Goal: Transaction & Acquisition: Book appointment/travel/reservation

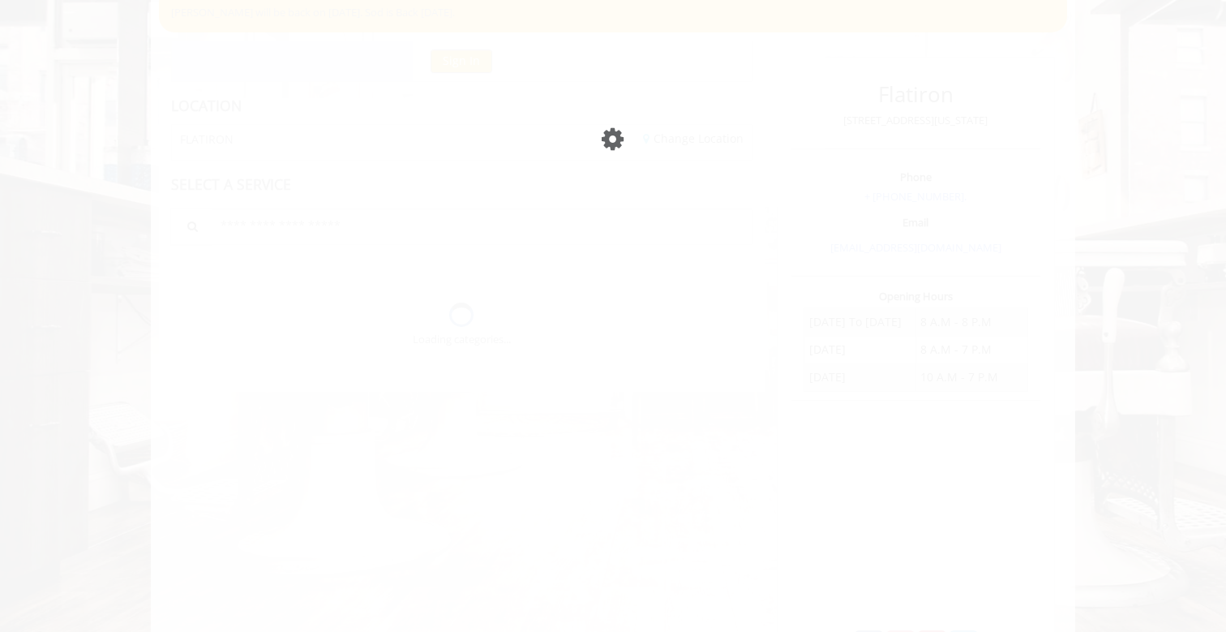
scroll to position [24, 0]
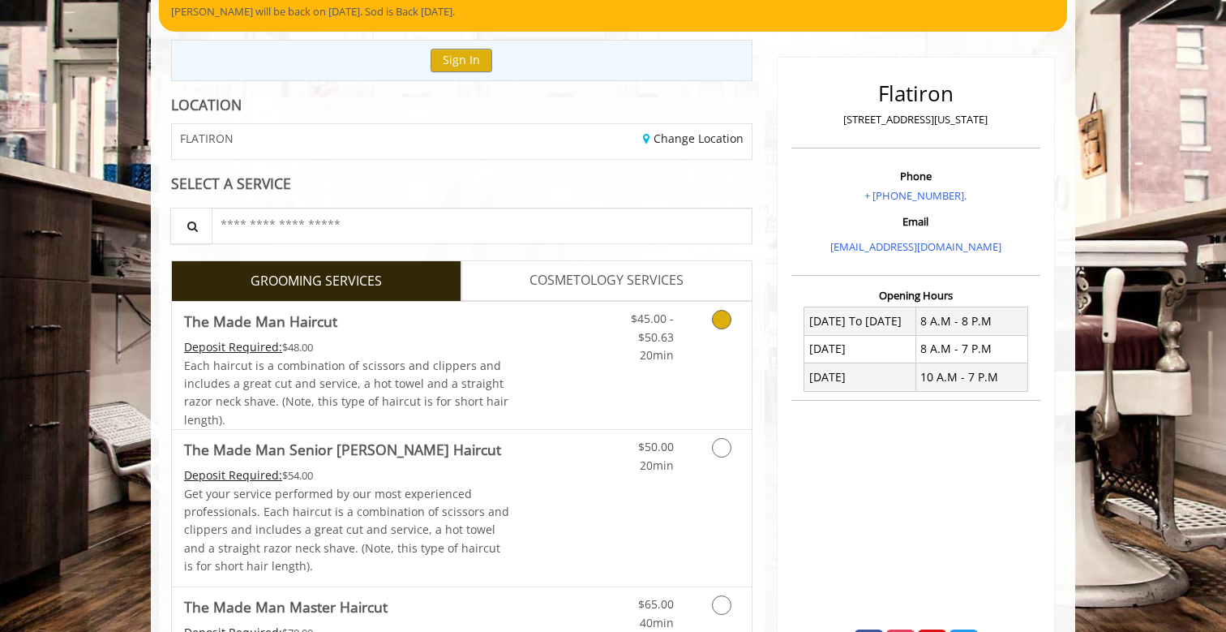
click at [718, 323] on icon "Grooming services" at bounding box center [721, 319] width 19 height 19
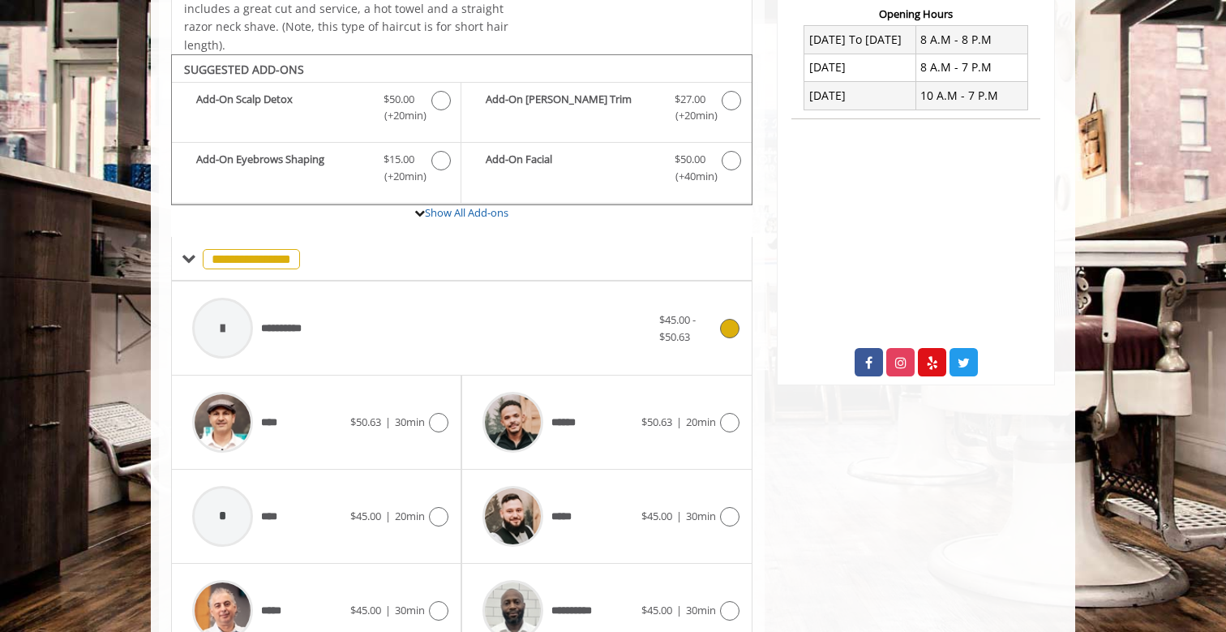
scroll to position [478, 0]
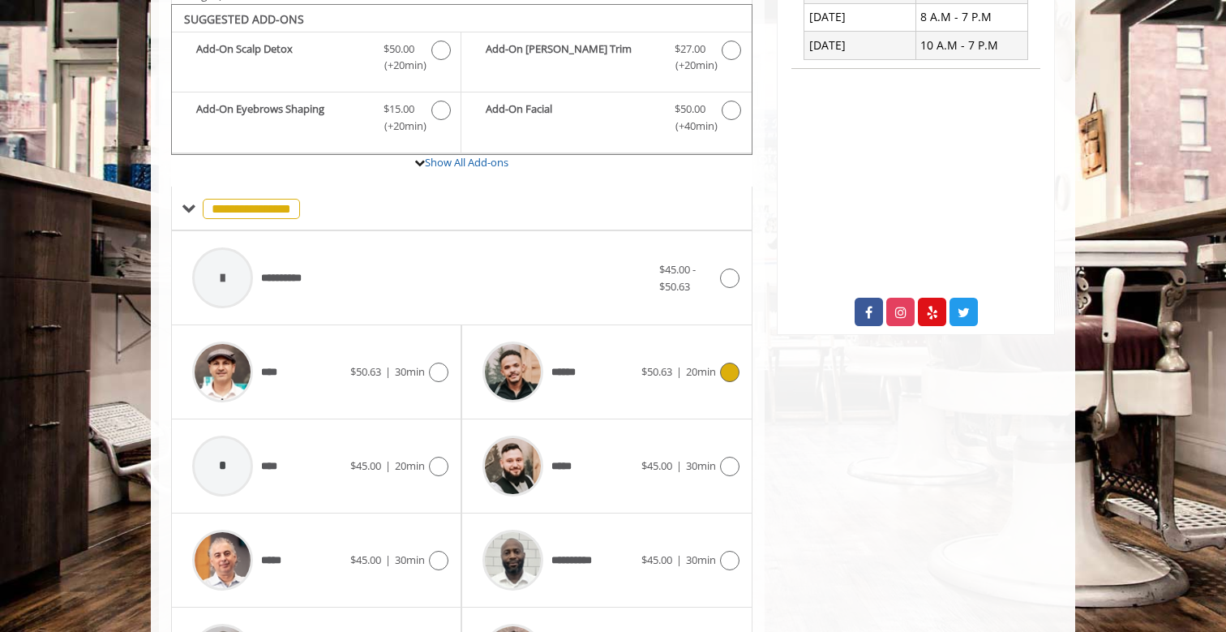
click at [727, 371] on icon at bounding box center [729, 371] width 19 height 19
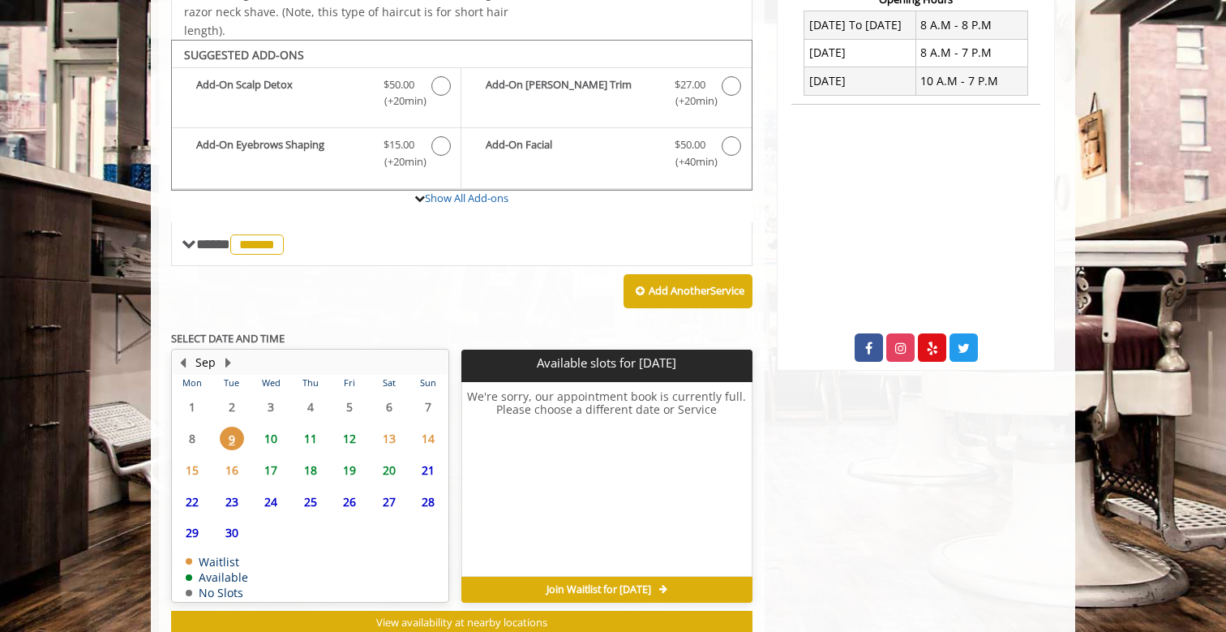
scroll to position [448, 0]
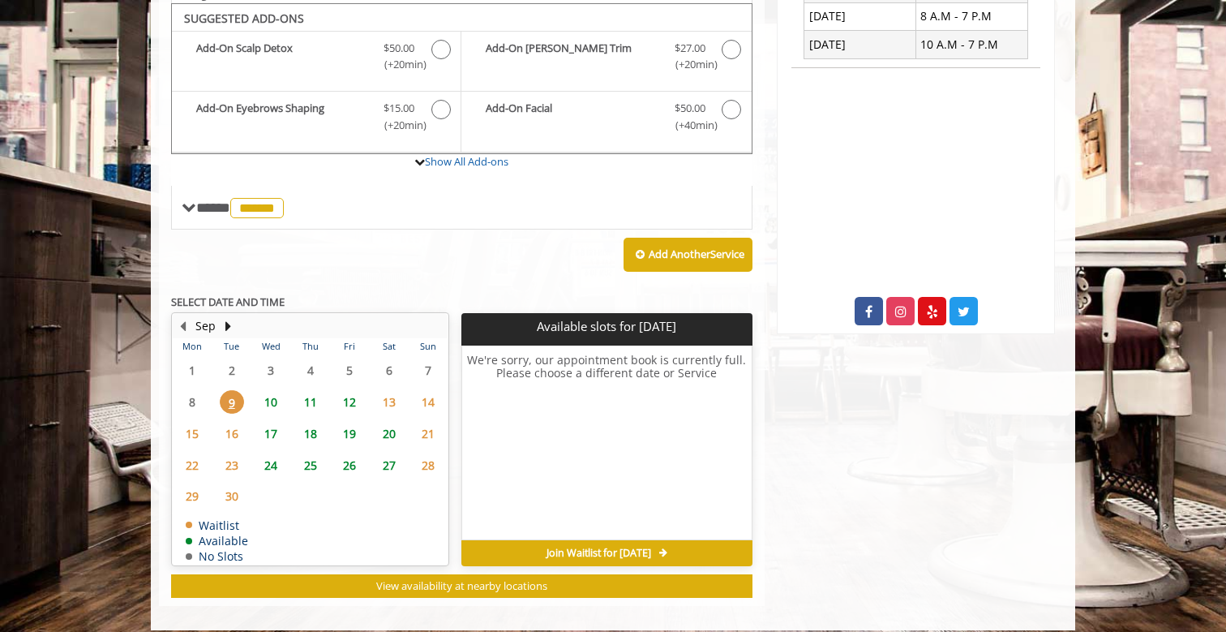
click at [269, 390] on span "10" at bounding box center [271, 402] width 24 height 24
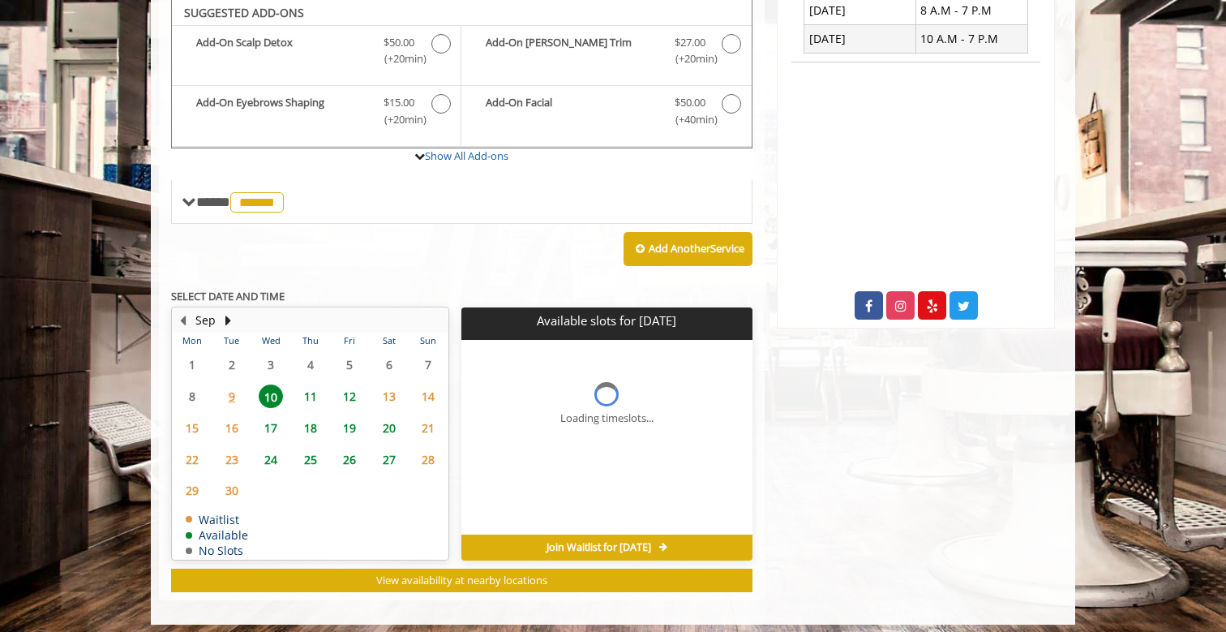
scroll to position [509, 0]
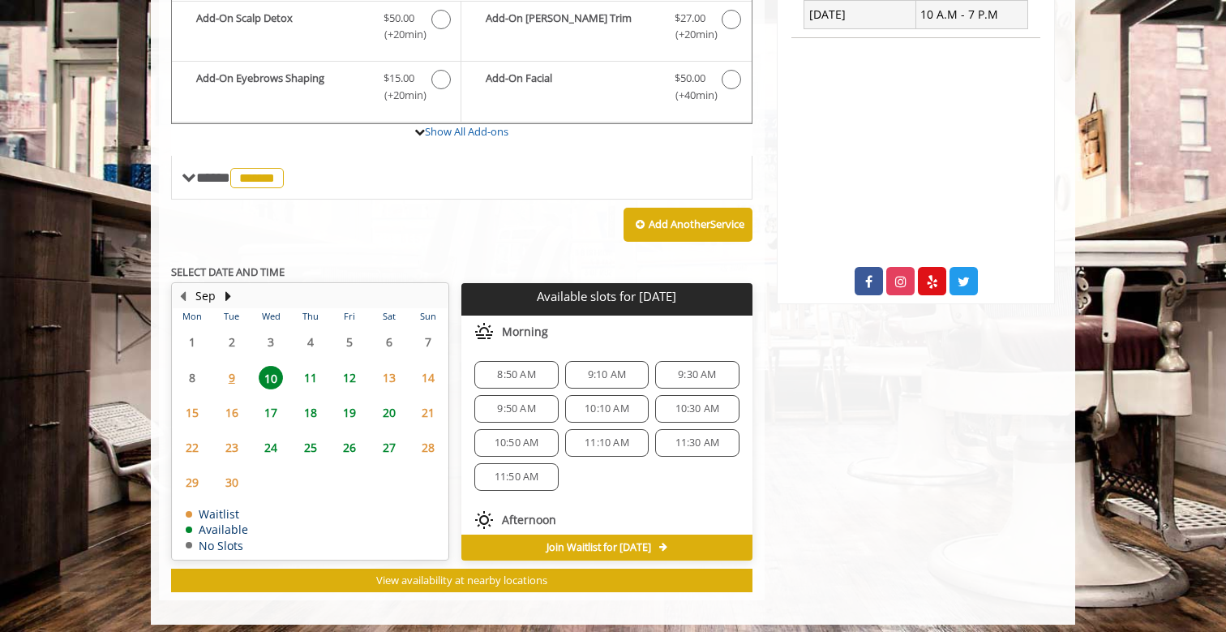
click at [591, 368] on span "9:10 AM" at bounding box center [607, 374] width 38 height 13
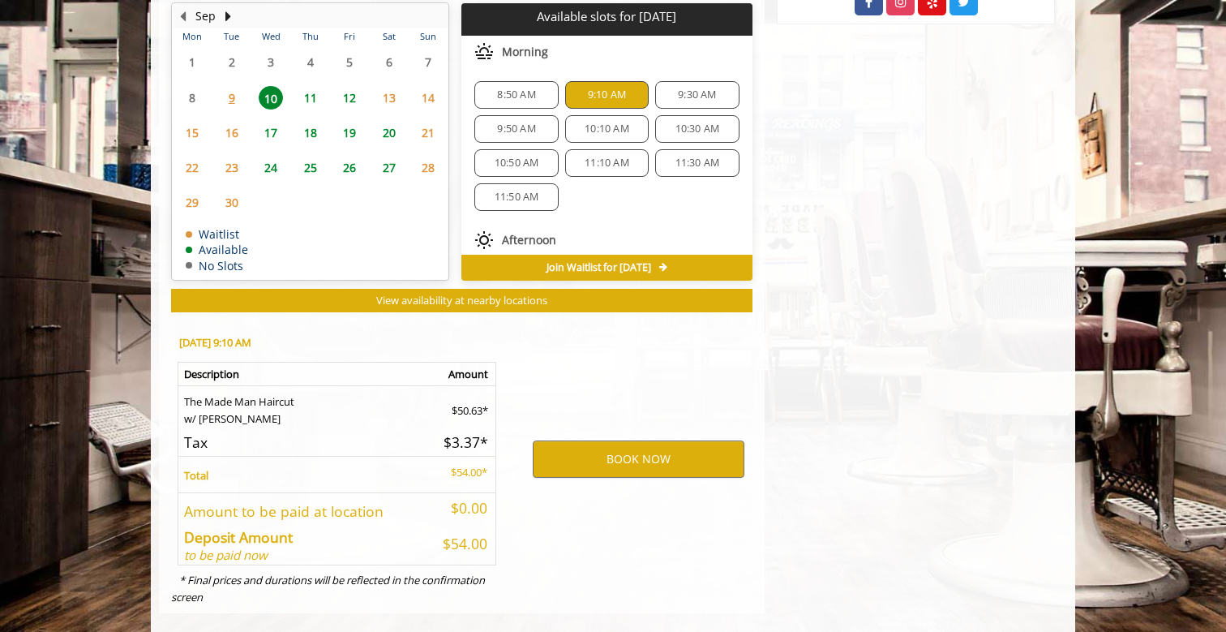
scroll to position [799, 0]
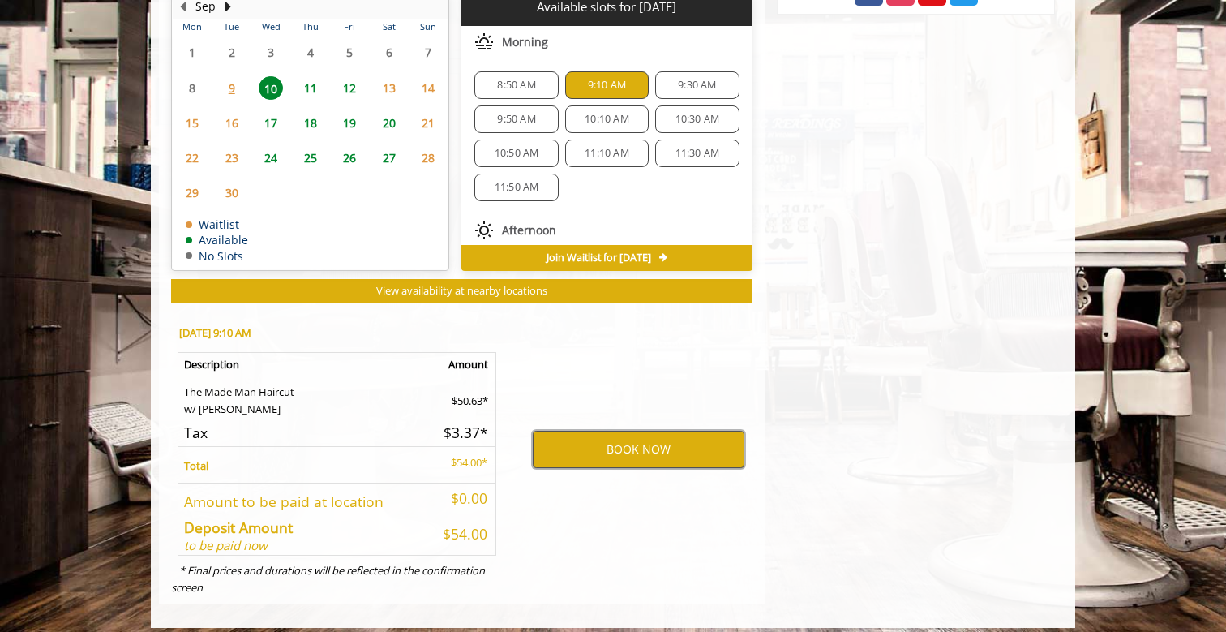
click at [610, 444] on button "BOOK NOW" at bounding box center [639, 449] width 212 height 37
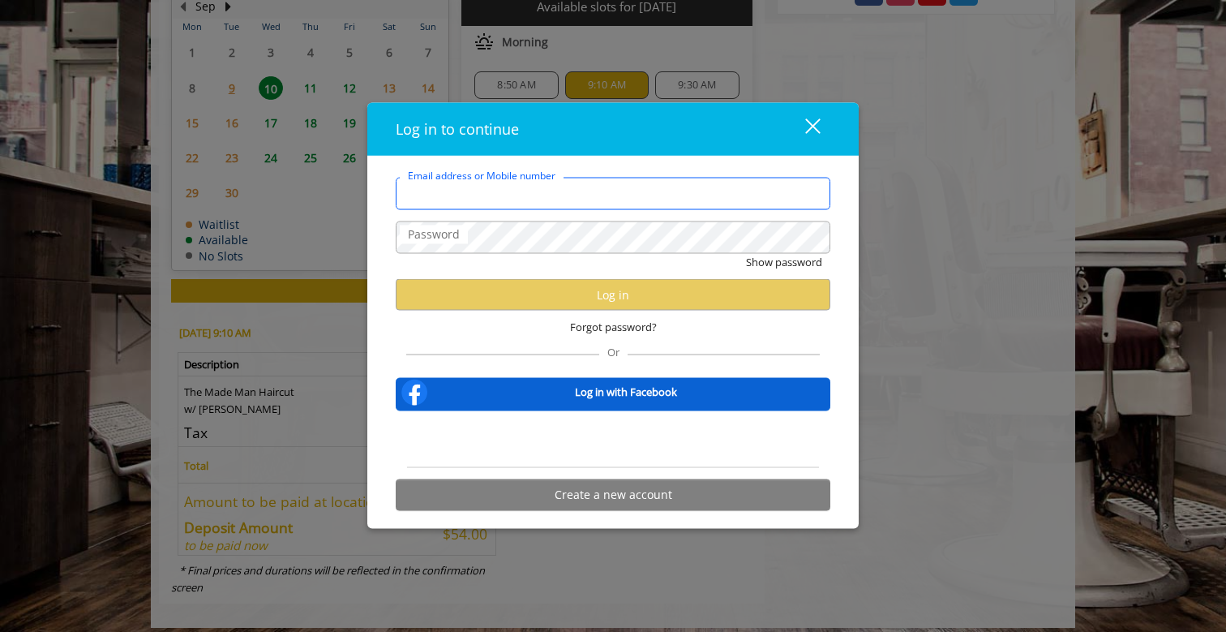
type input "**********"
click at [783, 262] on button "Show password" at bounding box center [784, 262] width 76 height 17
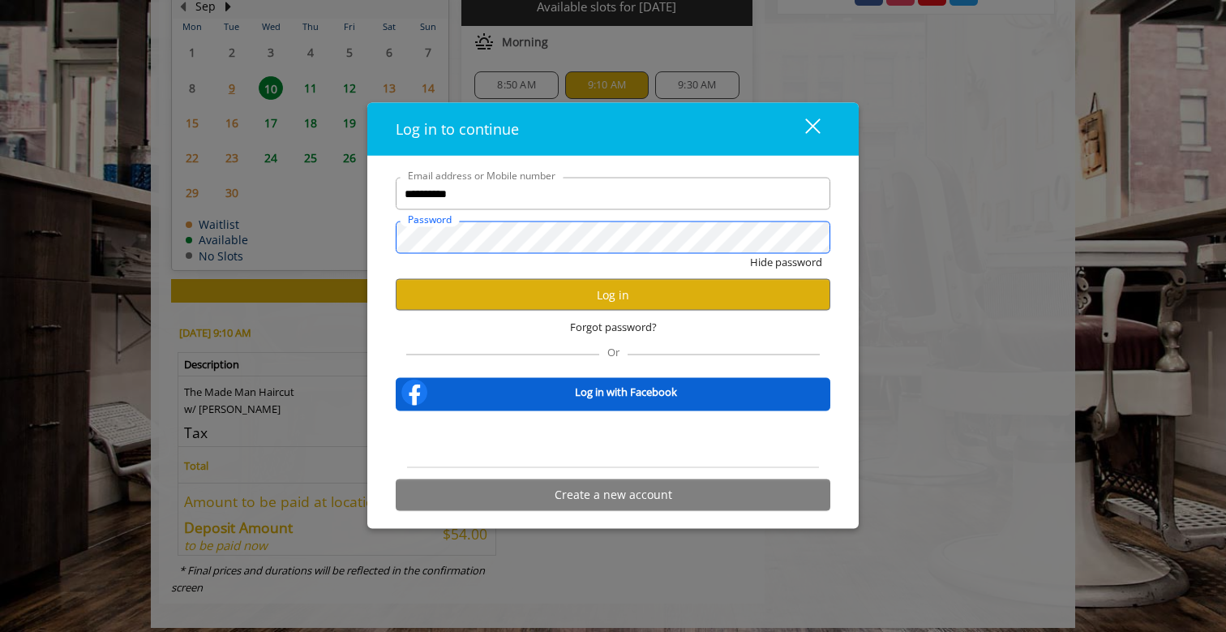
scroll to position [0, 0]
click at [615, 303] on button "Log in" at bounding box center [613, 295] width 435 height 32
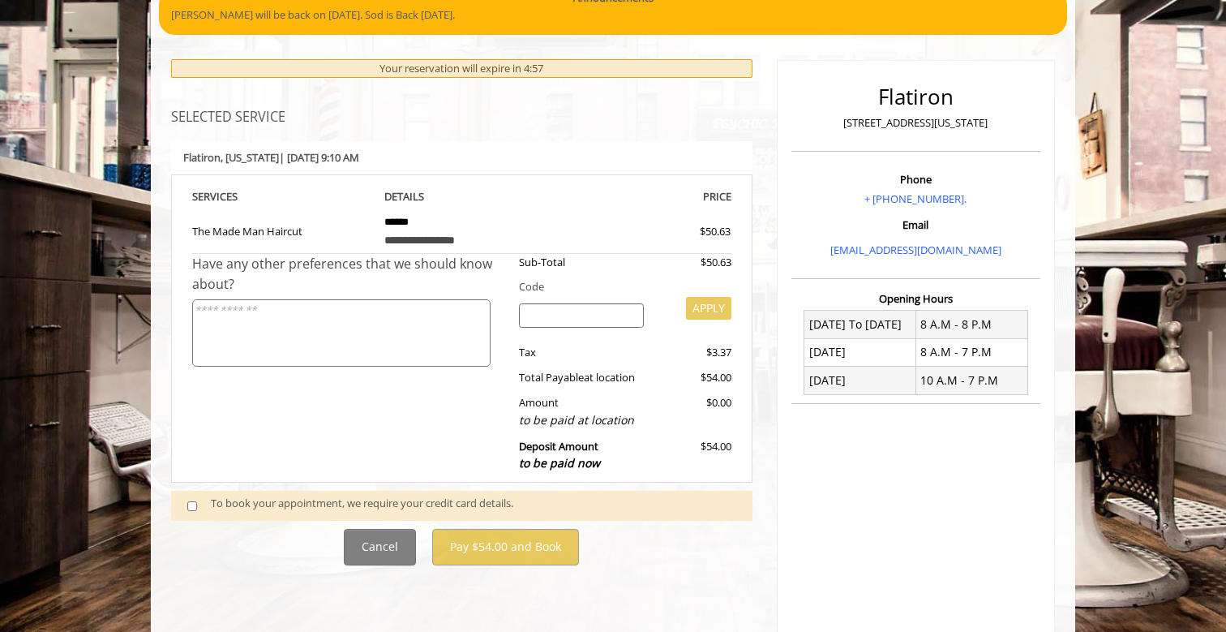
scroll to position [148, 0]
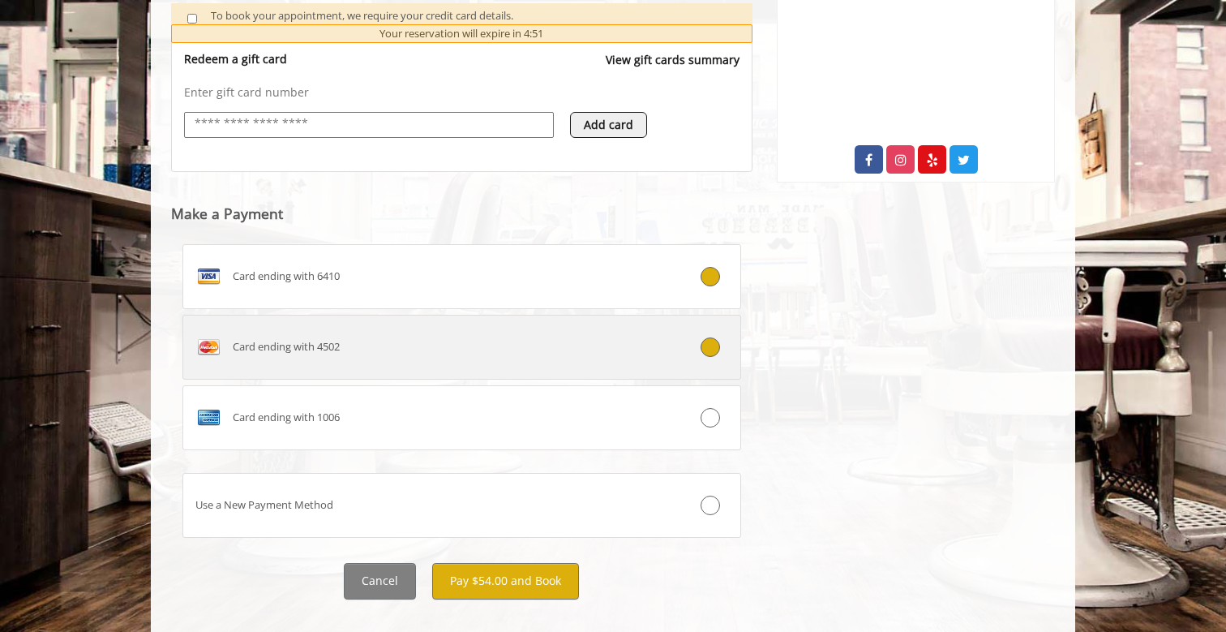
click at [701, 337] on icon at bounding box center [710, 346] width 19 height 19
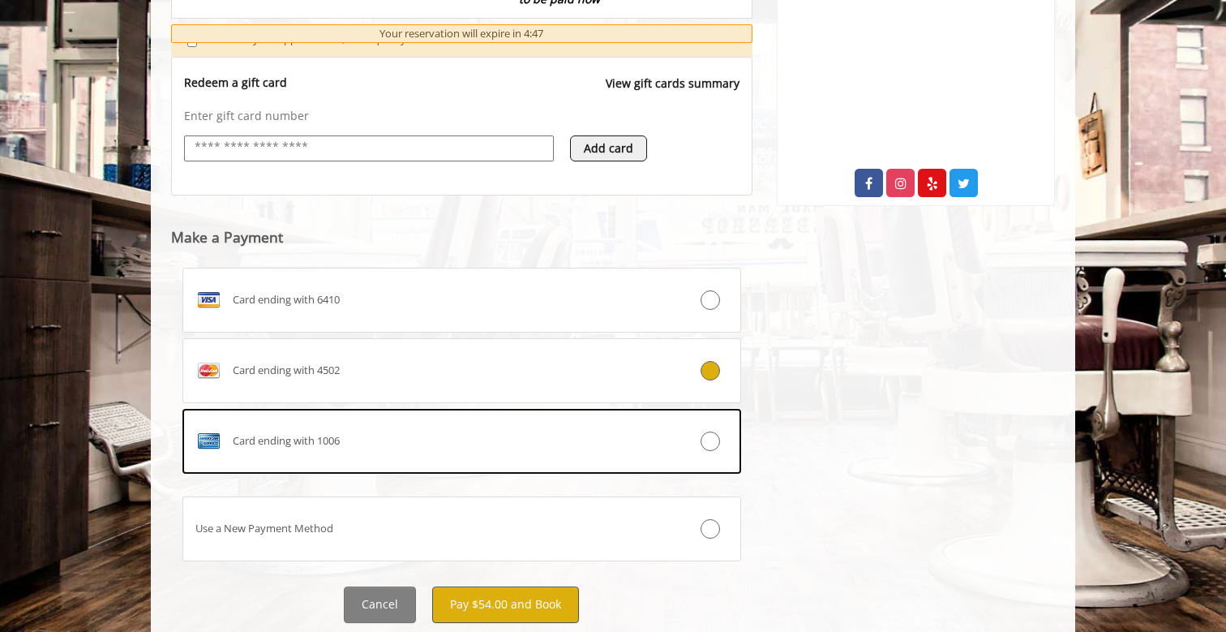
click at [513, 598] on button "Pay $54.00 and Book" at bounding box center [505, 604] width 147 height 36
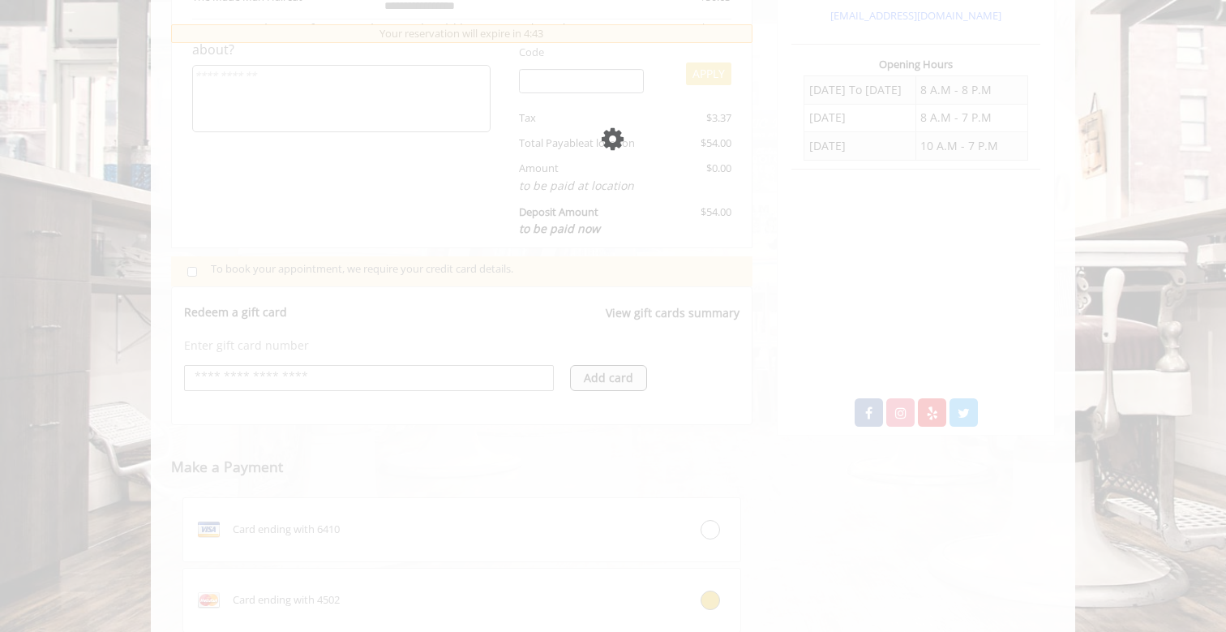
scroll to position [513, 0]
